Goal: Information Seeking & Learning: Learn about a topic

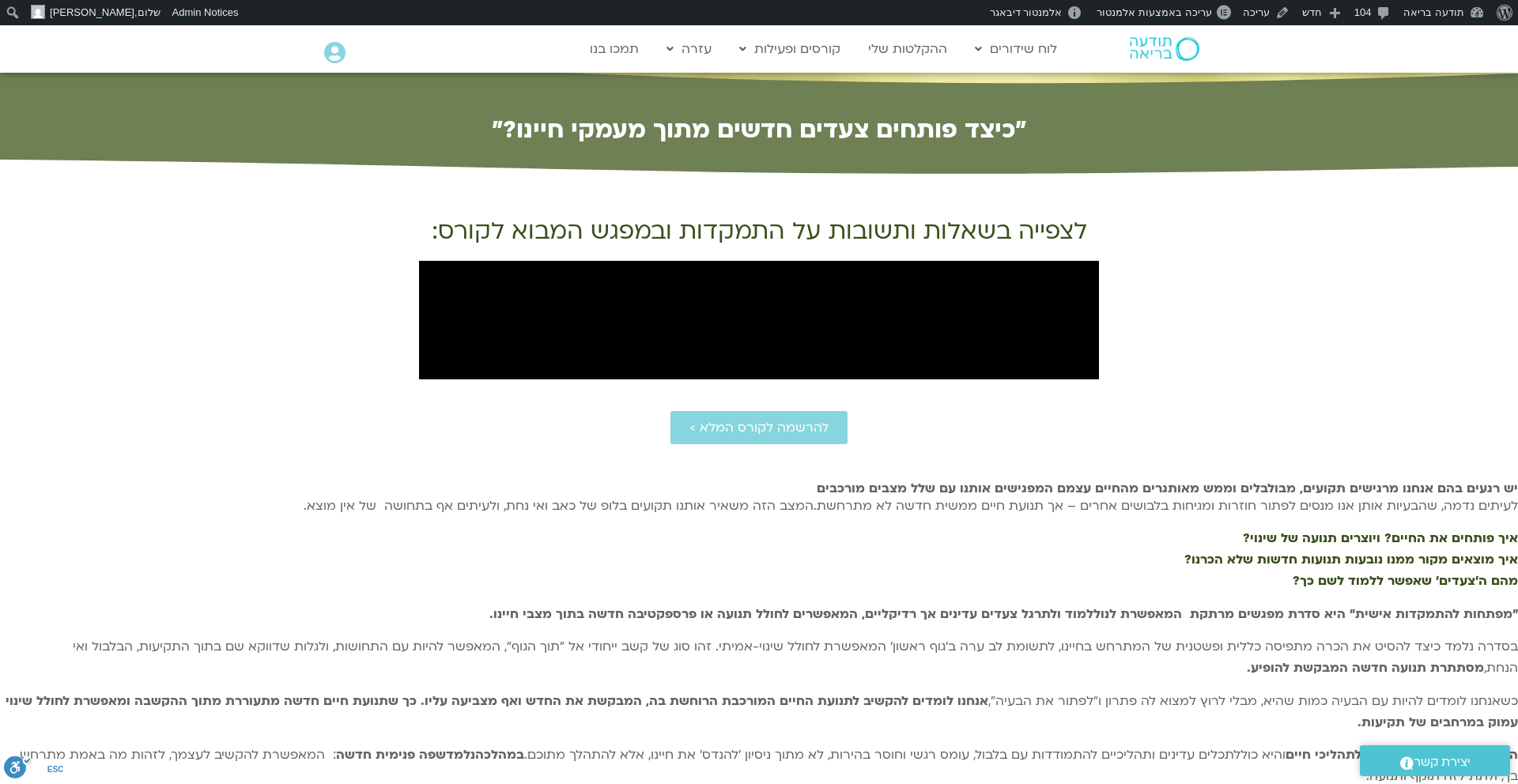
scroll to position [532, 0]
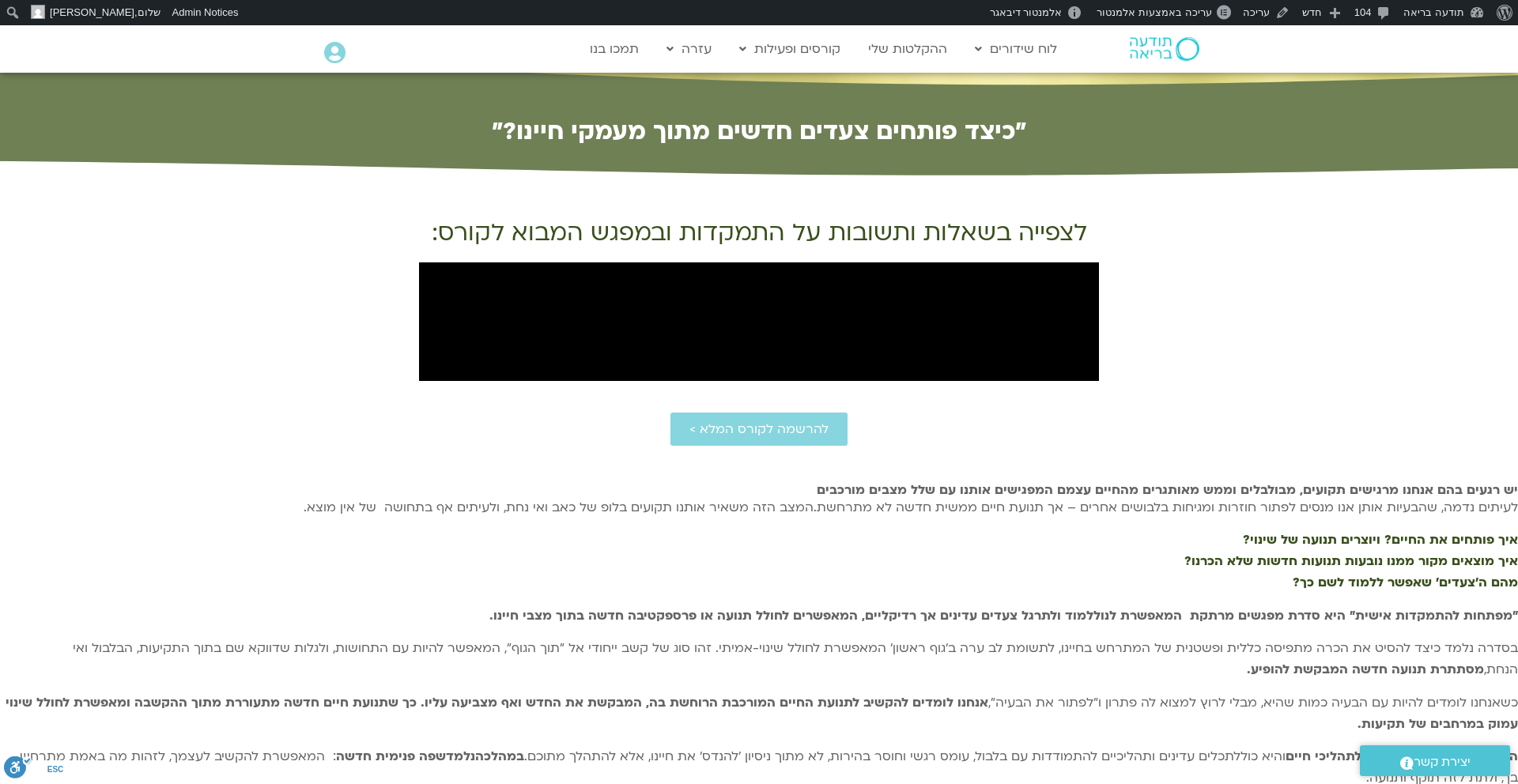
click at [1028, 236] on h2 "לצפייה בשאלות ותשובות על התמקדות ובמפגש המבוא לקורס:" at bounding box center [759, 232] width 679 height 27
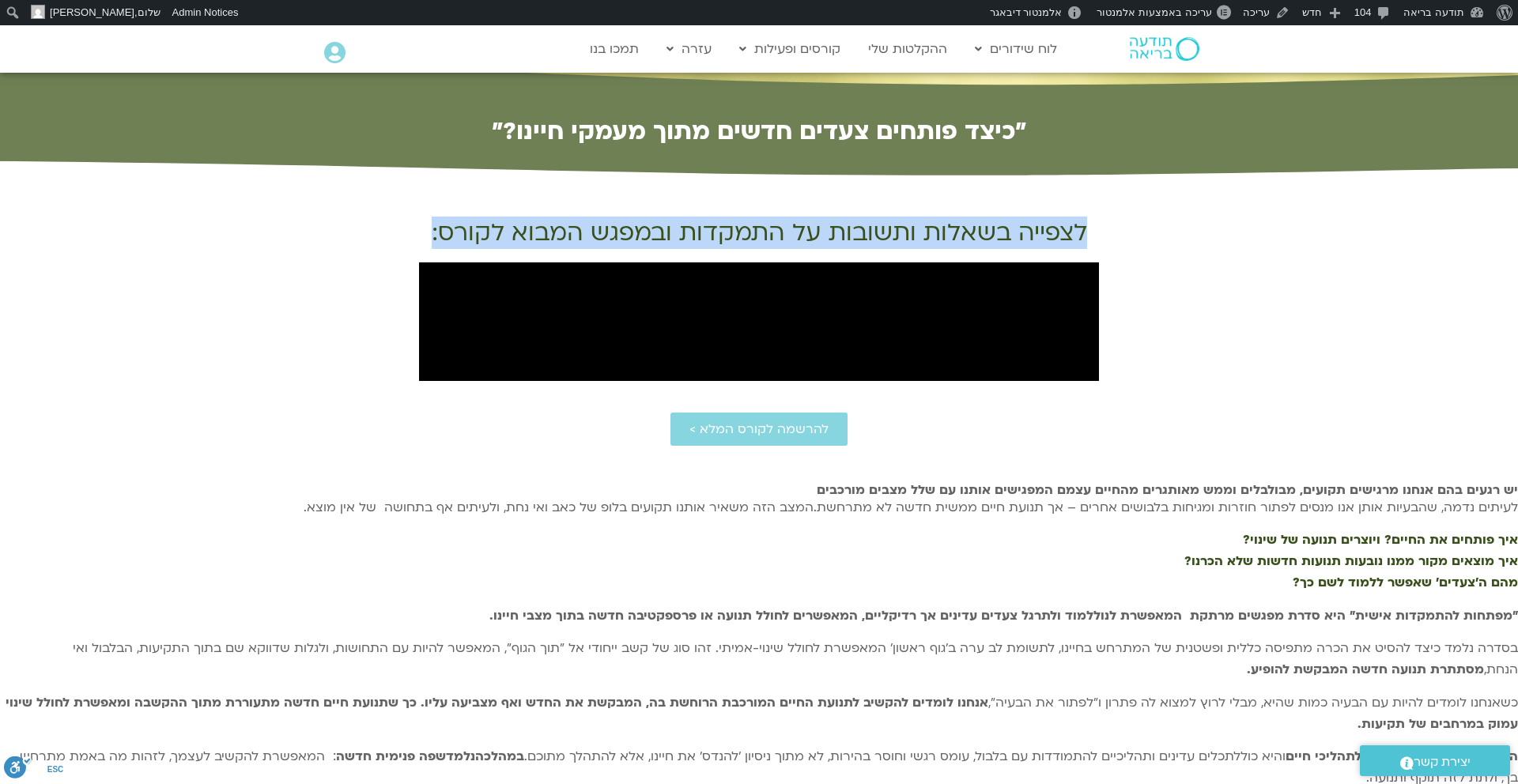
click at [1028, 236] on h2 "לצפייה בשאלות ותשובות על התמקדות ובמפגש המבוא לקורס:" at bounding box center [759, 232] width 679 height 27
copy div "לצפייה בשאלות ותשובות על התמקדות ובמפגש המבוא לקורס:"
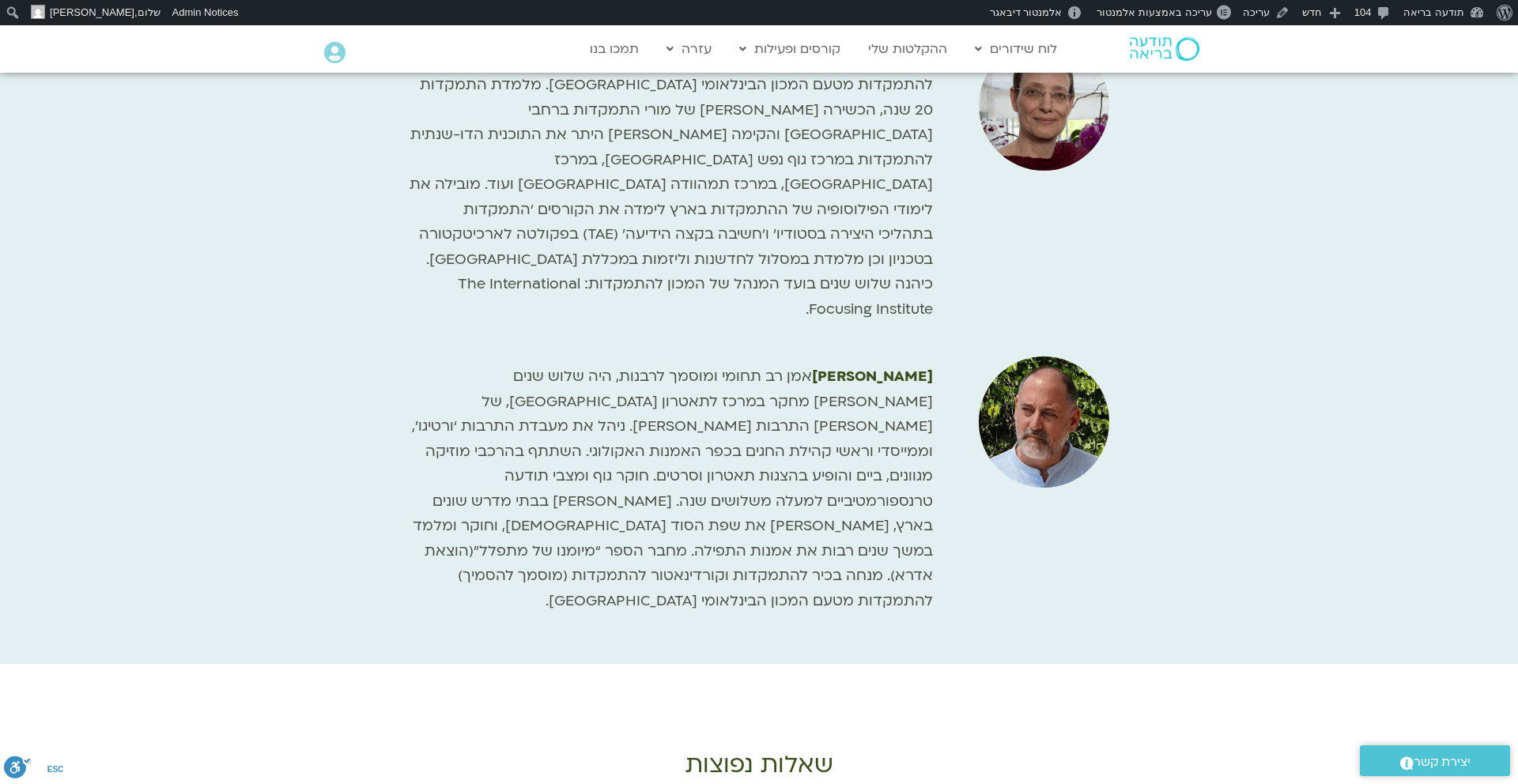
scroll to position [2117, 0]
